Goal: Information Seeking & Learning: Learn about a topic

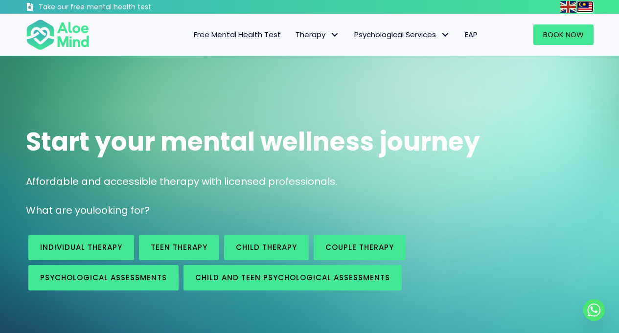
click at [586, 4] on img at bounding box center [585, 7] width 16 height 12
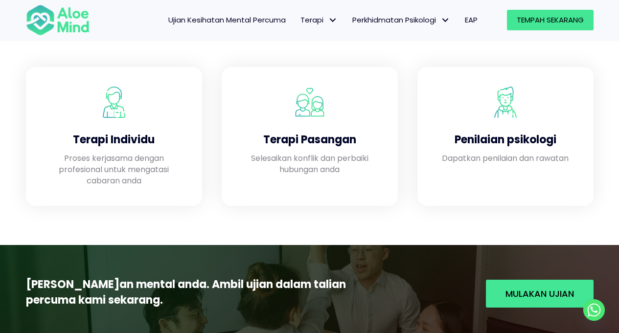
scroll to position [893, 0]
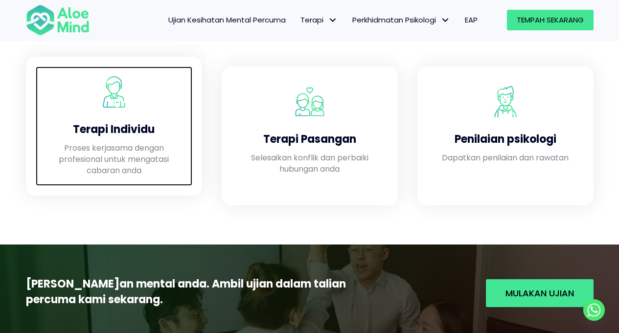
click at [168, 126] on h4 "Terapi Individu" at bounding box center [113, 129] width 137 height 15
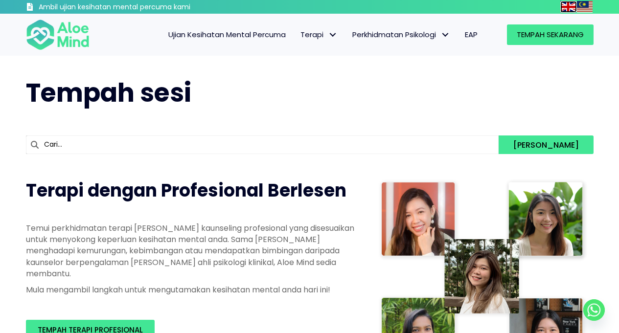
click at [569, 6] on img at bounding box center [568, 7] width 16 height 12
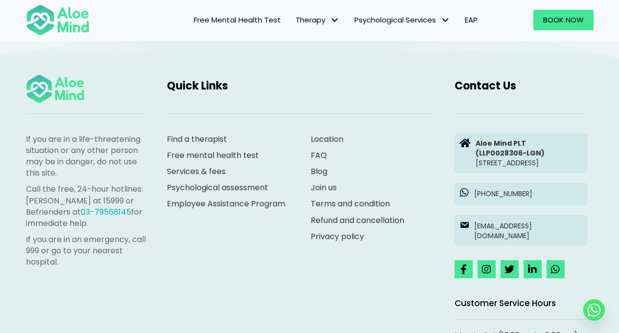
scroll to position [4556, 0]
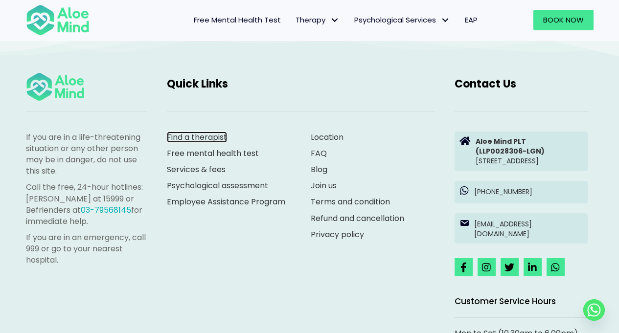
click at [220, 139] on link "Find a therapist" at bounding box center [197, 137] width 60 height 11
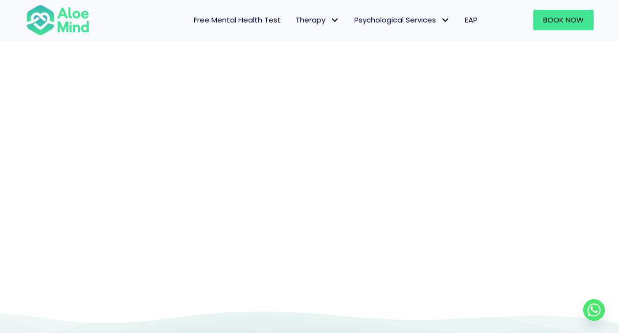
scroll to position [101, 0]
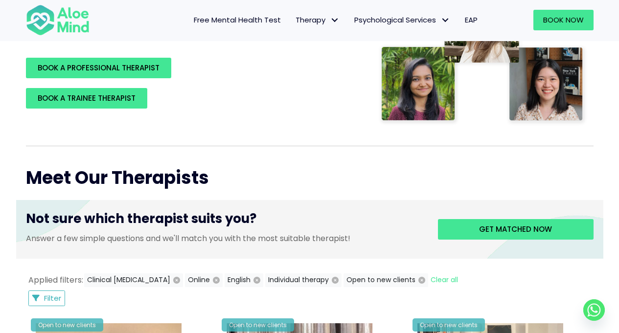
scroll to position [30, 0]
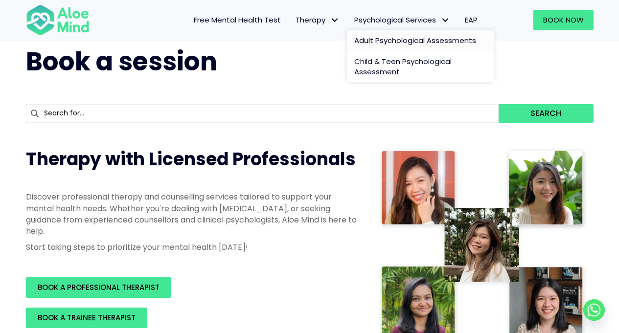
click at [416, 45] on span "Adult Psychological Assessments" at bounding box center [415, 40] width 122 height 10
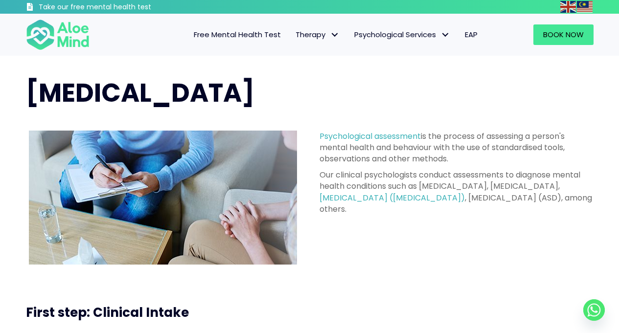
click at [248, 40] on link "Free Mental Health Test" at bounding box center [237, 34] width 102 height 21
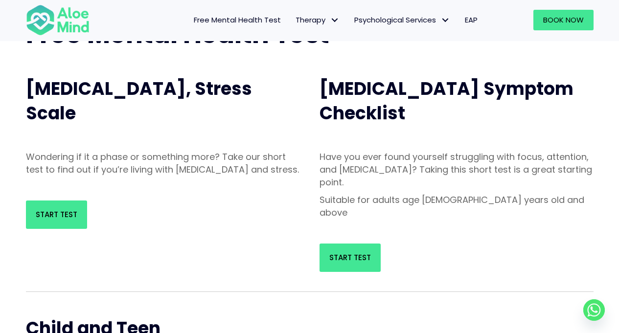
scroll to position [86, 0]
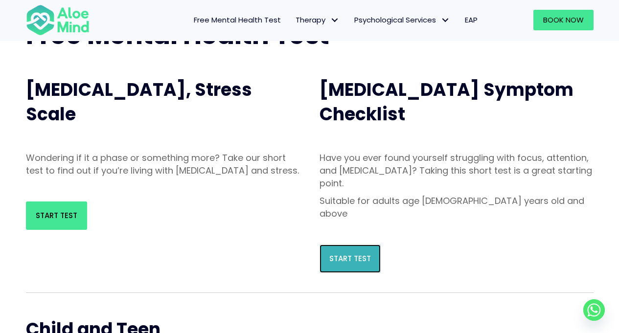
click at [348, 245] on link "Start Test" at bounding box center [349, 259] width 61 height 28
